Goal: Check status: Check status

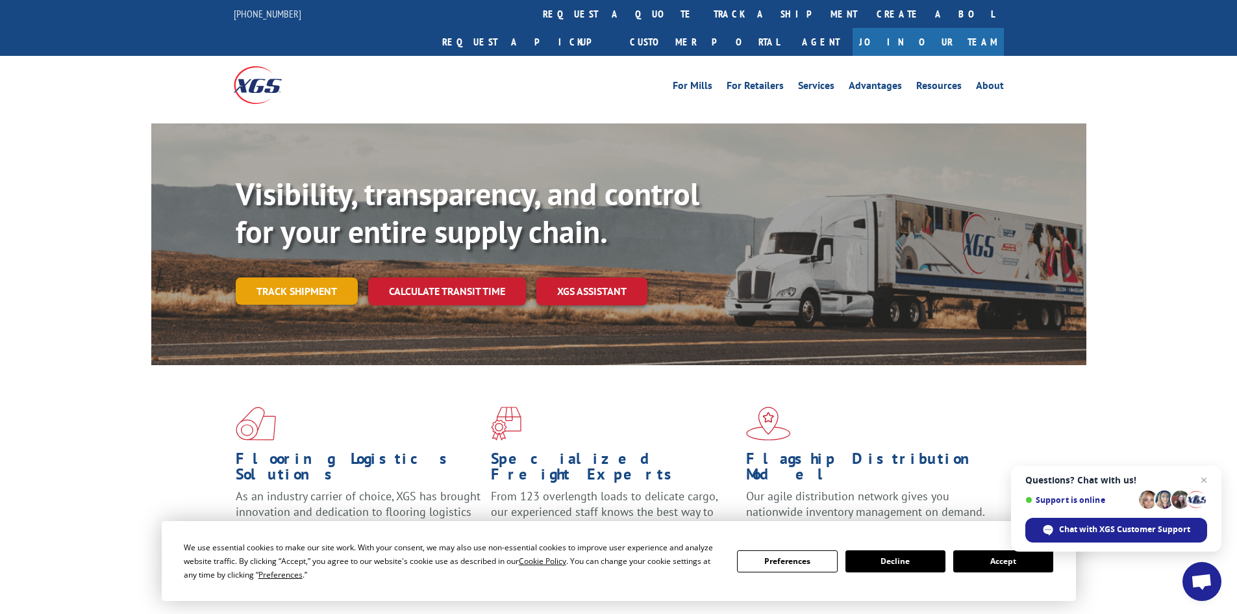
click at [277, 277] on link "Track shipment" at bounding box center [297, 290] width 122 height 27
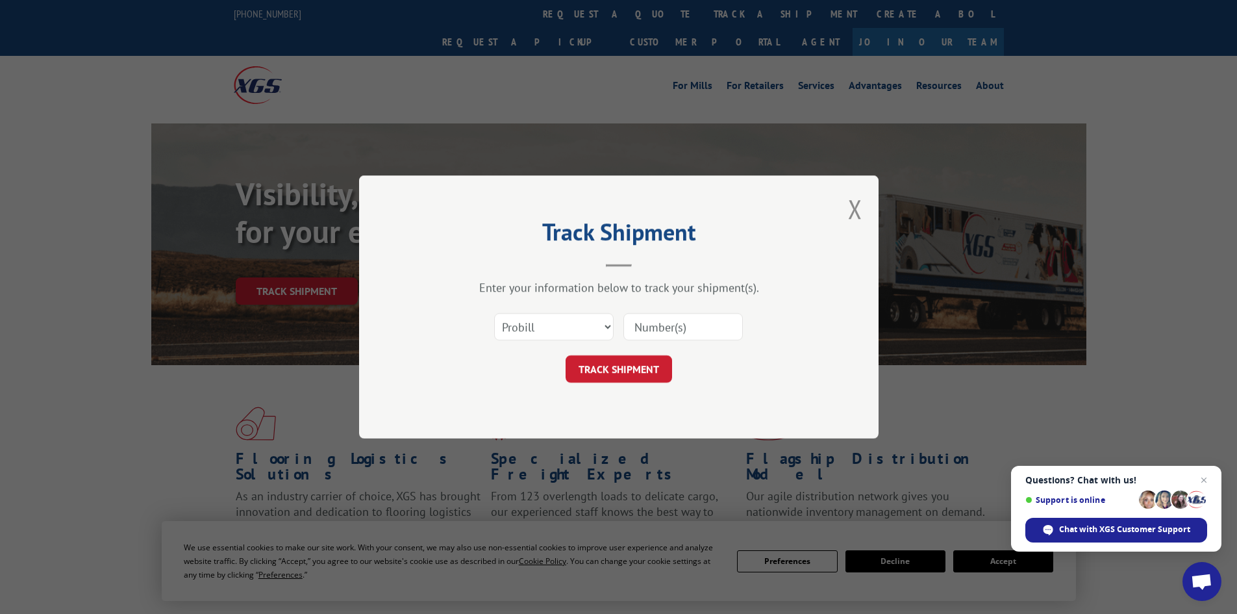
click at [646, 328] on input at bounding box center [682, 326] width 119 height 27
paste input "1Z3933080340682760"
type input "1Z3933080340682760"
click at [612, 371] on button "TRACK SHIPMENT" at bounding box center [619, 368] width 106 height 27
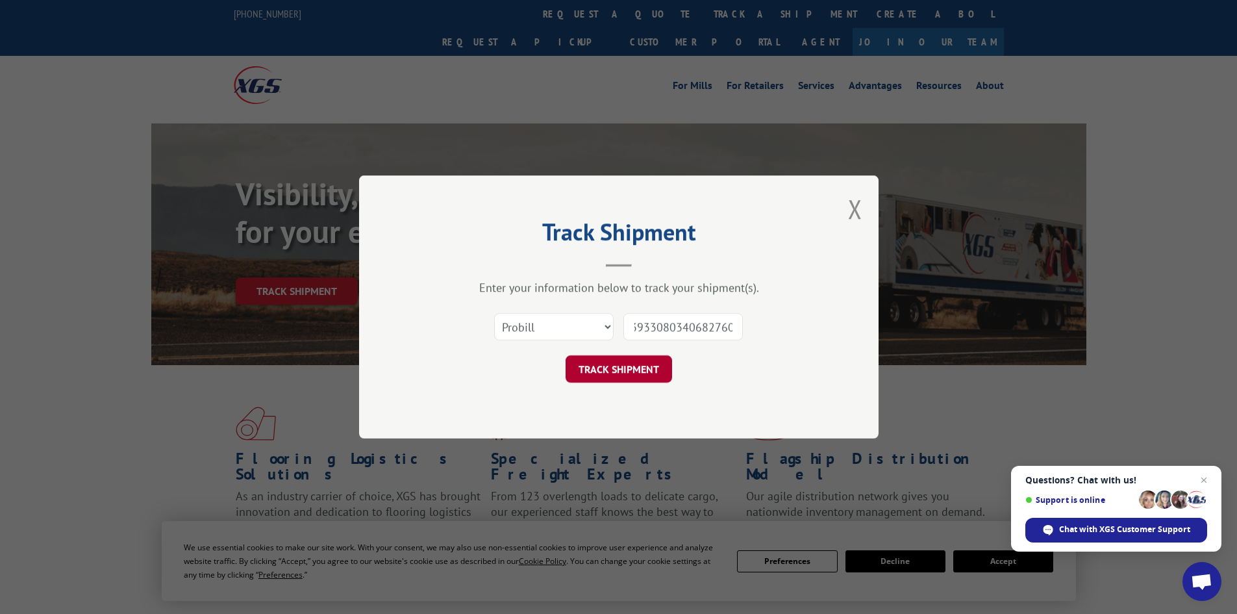
scroll to position [0, 0]
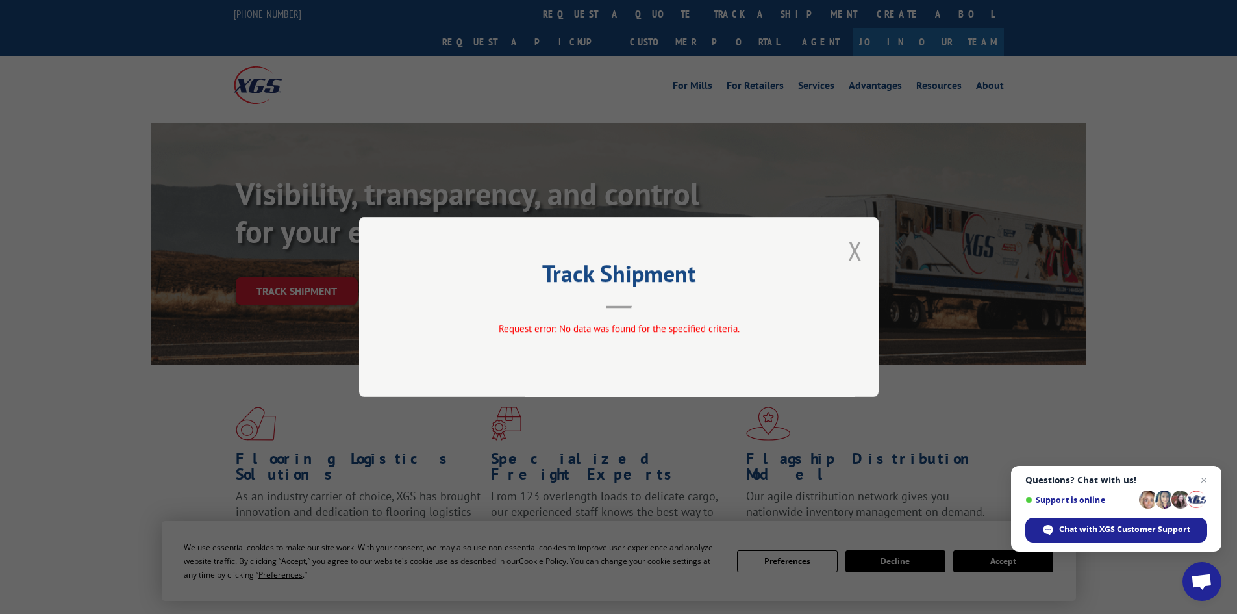
click at [853, 253] on button "Close modal" at bounding box center [855, 250] width 14 height 34
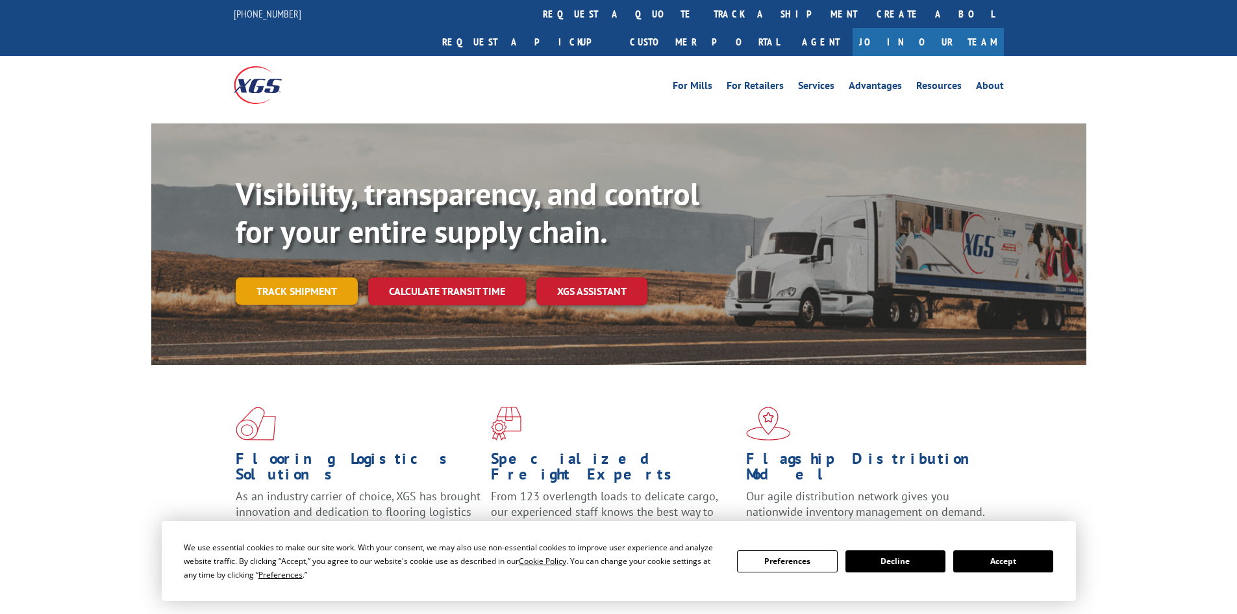
click at [274, 277] on link "Track shipment" at bounding box center [297, 290] width 122 height 27
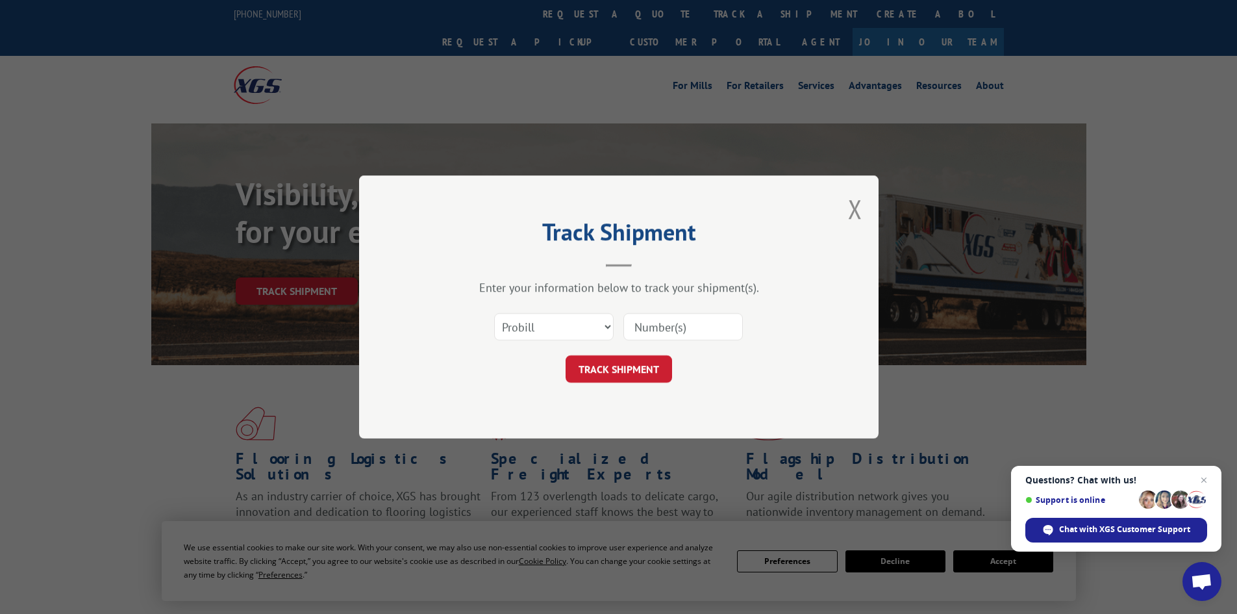
click at [664, 331] on input at bounding box center [682, 326] width 119 height 27
paste input "018558250922"
type input "018558250922"
click at [603, 366] on button "TRACK SHIPMENT" at bounding box center [619, 368] width 106 height 27
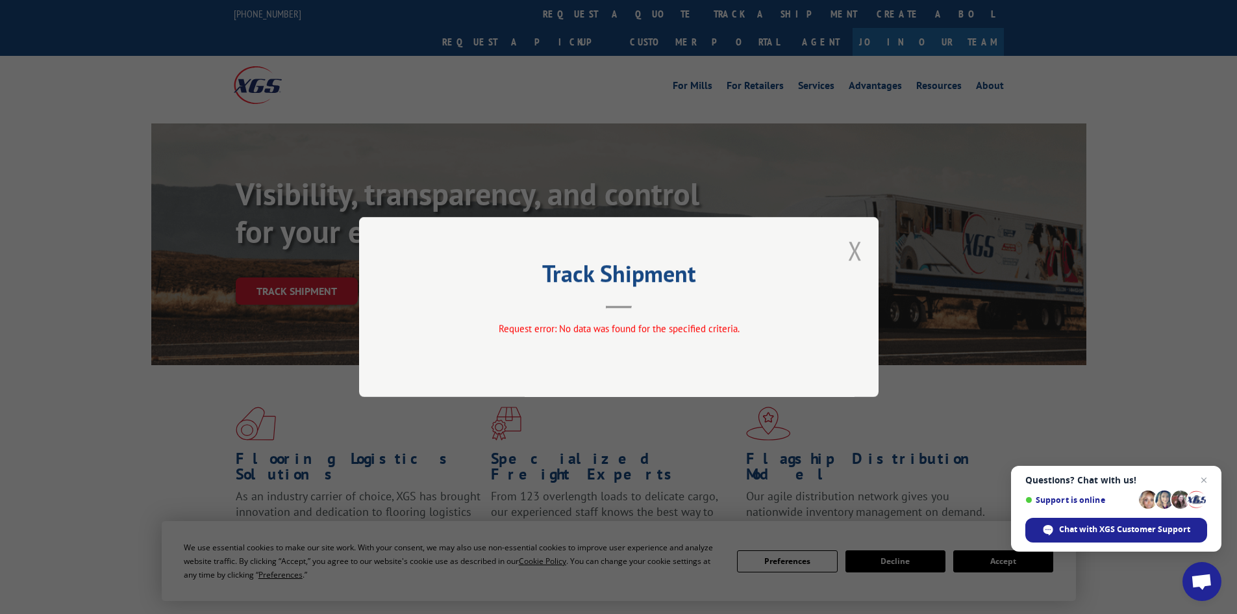
click at [855, 255] on button "Close modal" at bounding box center [855, 250] width 14 height 34
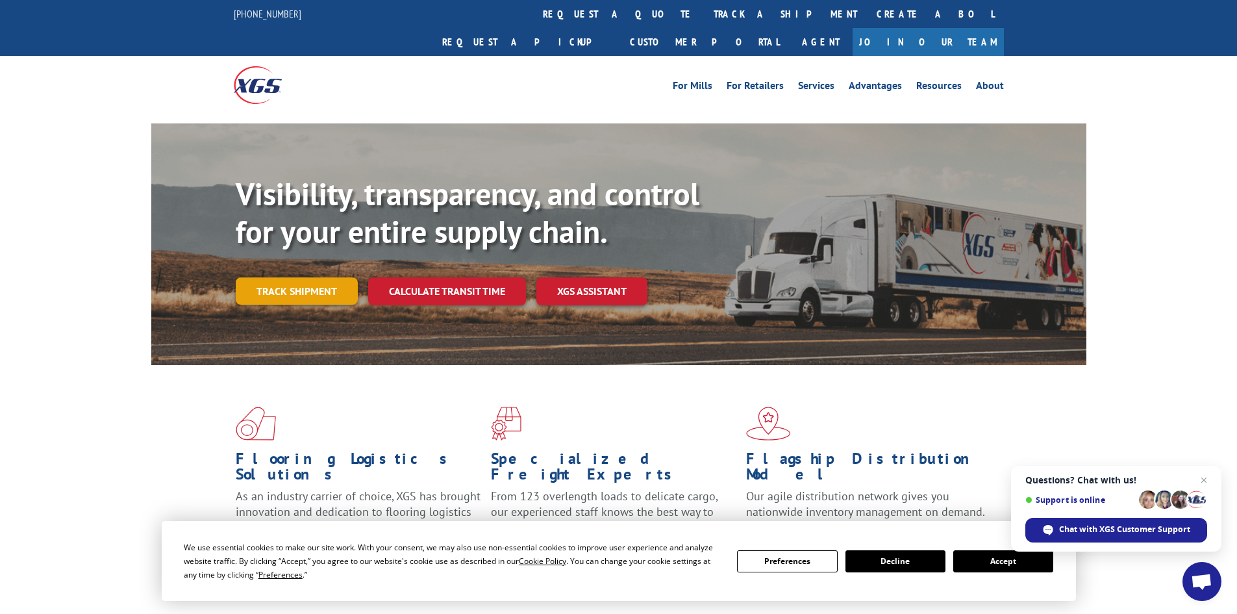
click at [318, 277] on link "Track shipment" at bounding box center [297, 290] width 122 height 27
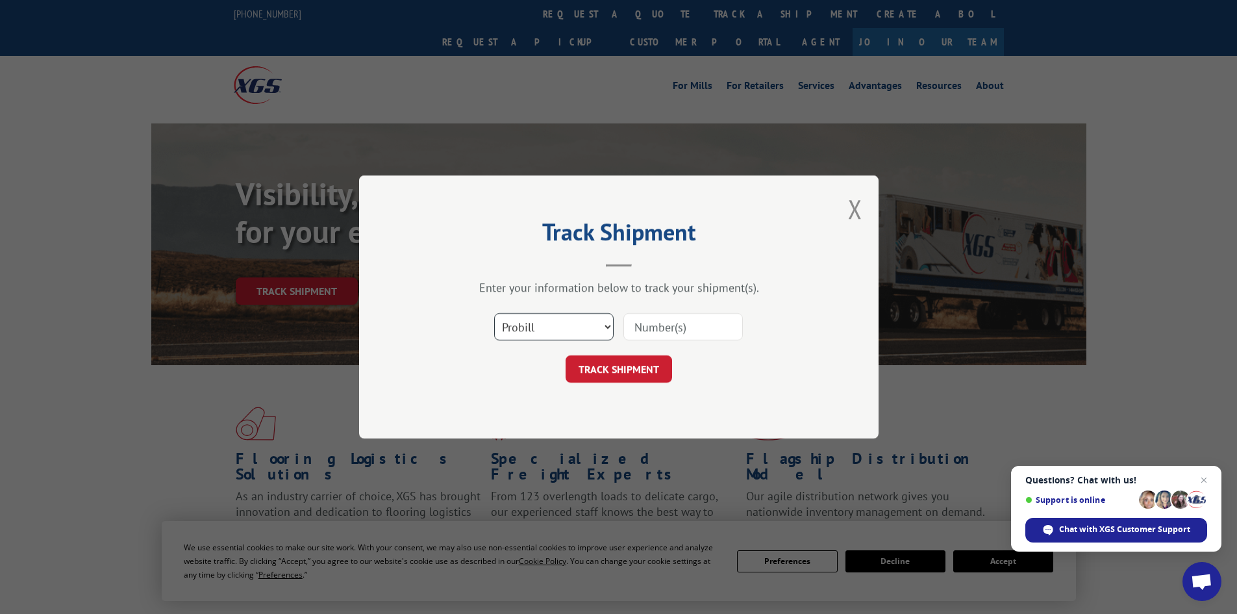
click at [580, 326] on select "Select category... Probill BOL PO" at bounding box center [553, 326] width 119 height 27
select select "bol"
click at [494, 313] on select "Select category... Probill BOL PO" at bounding box center [553, 326] width 119 height 27
click at [641, 332] on input at bounding box center [682, 326] width 119 height 27
paste input "465873"
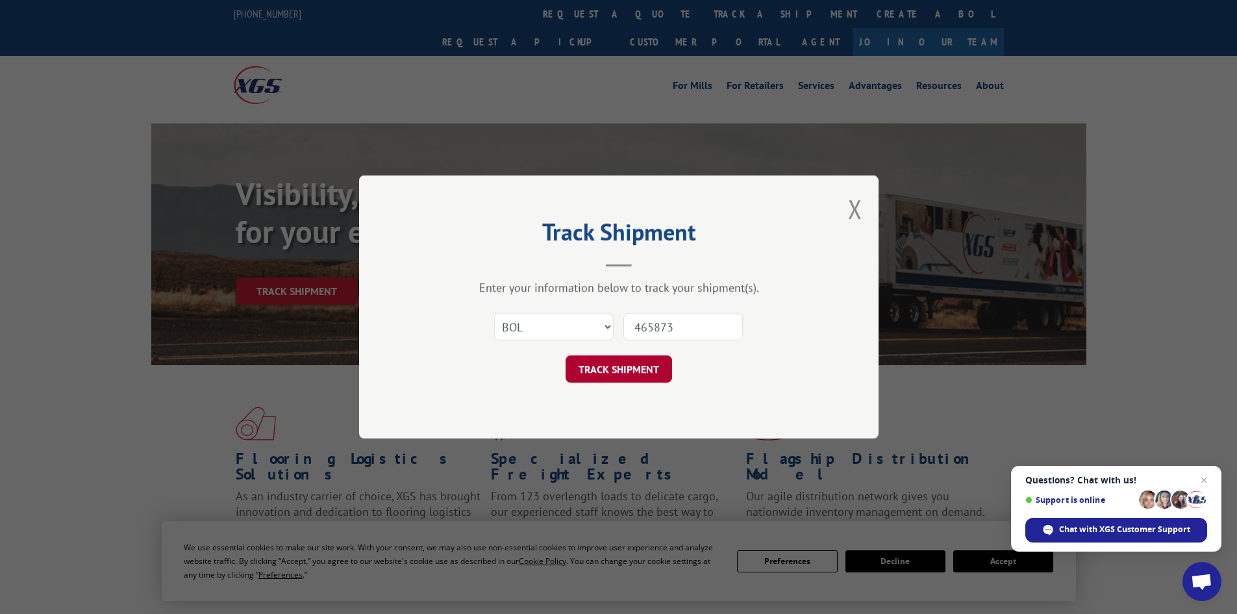
type input "465873"
click at [621, 372] on button "TRACK SHIPMENT" at bounding box center [619, 368] width 106 height 27
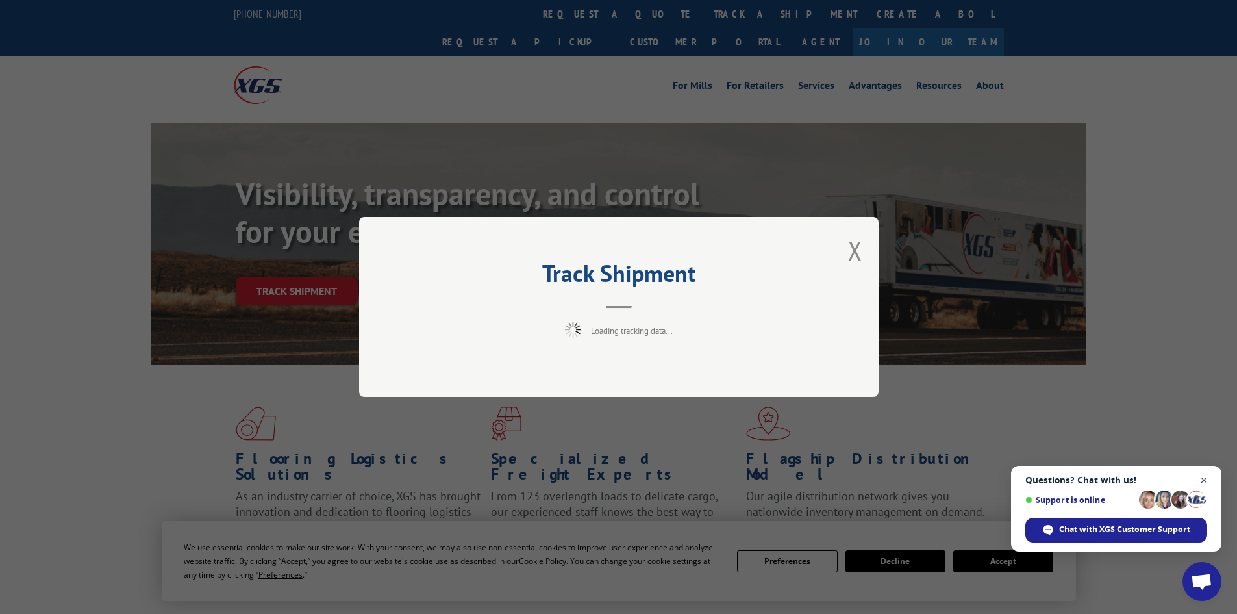
click at [1205, 476] on span "Close chat" at bounding box center [1204, 480] width 16 height 16
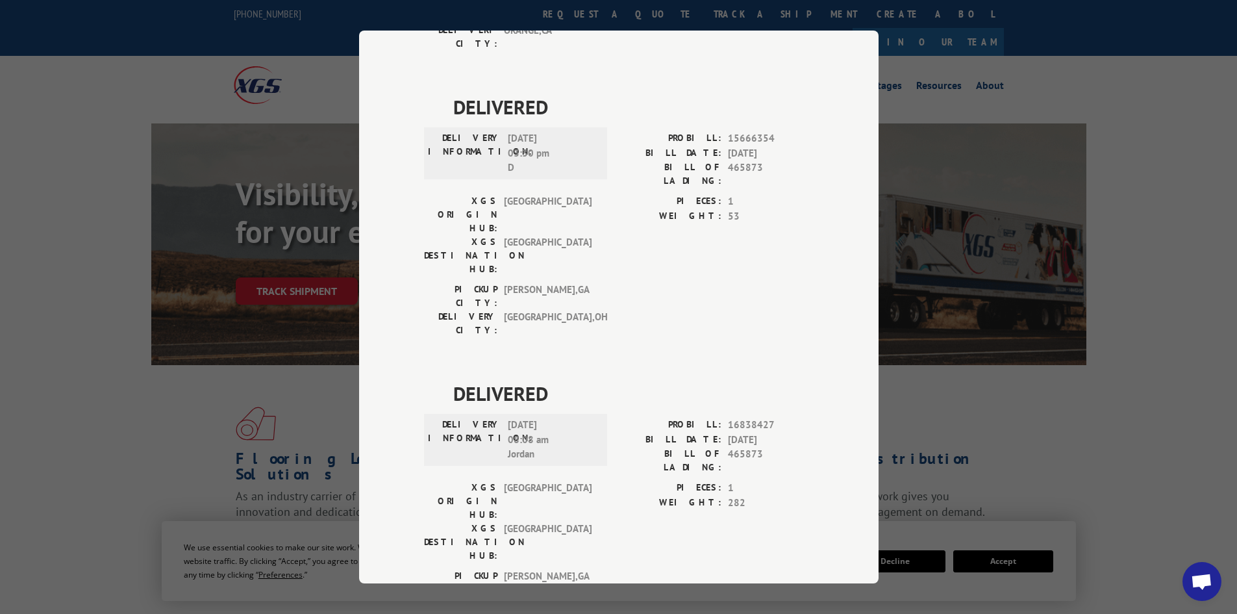
scroll to position [649, 0]
